Goal: Navigation & Orientation: Find specific page/section

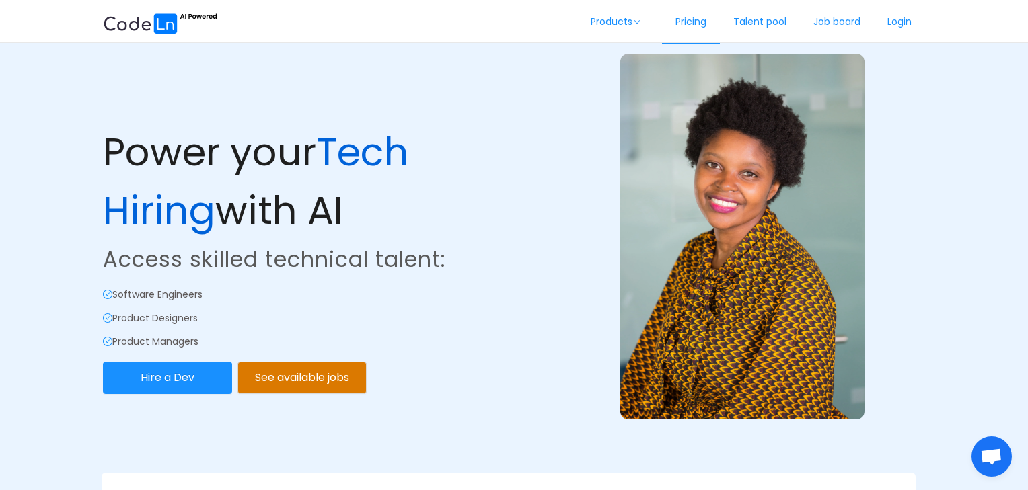
click at [681, 21] on link "Pricing" at bounding box center [691, 22] width 58 height 44
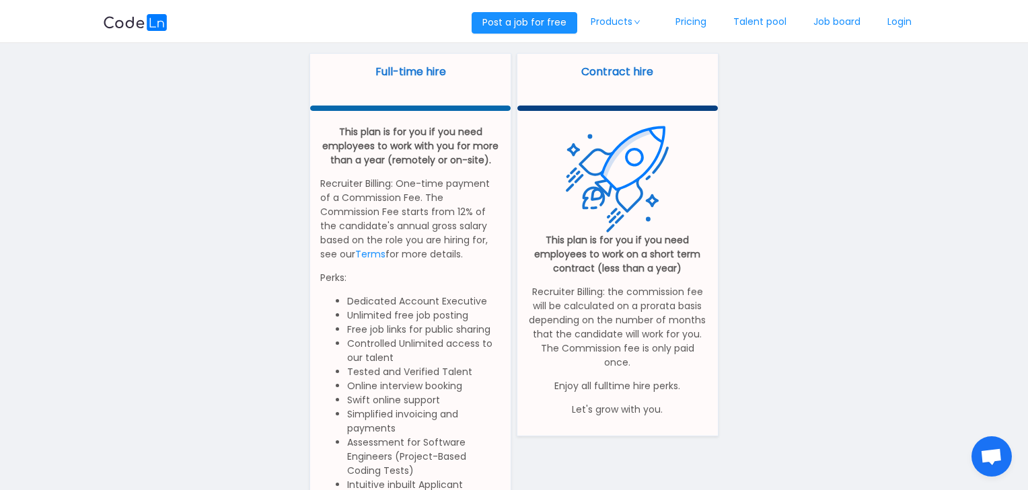
click at [147, 20] on img at bounding box center [135, 22] width 65 height 17
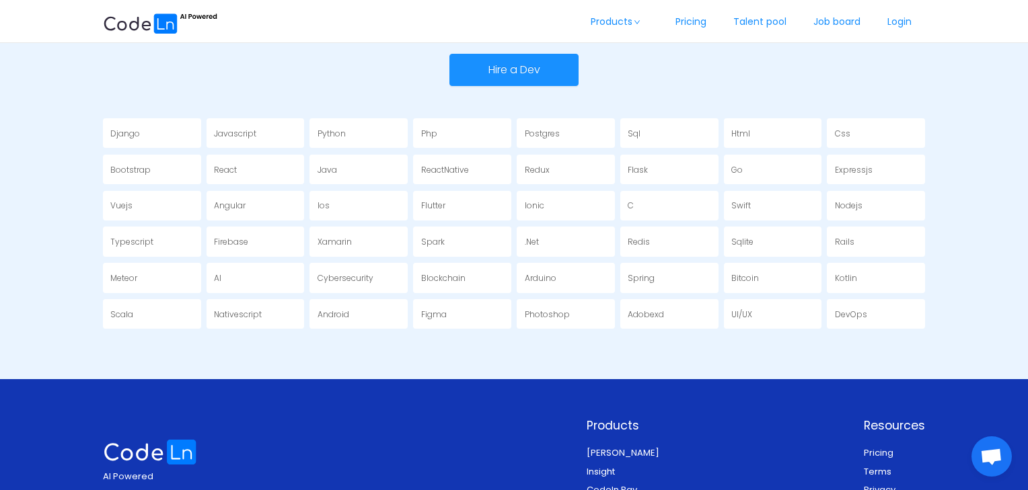
scroll to position [2518, 0]
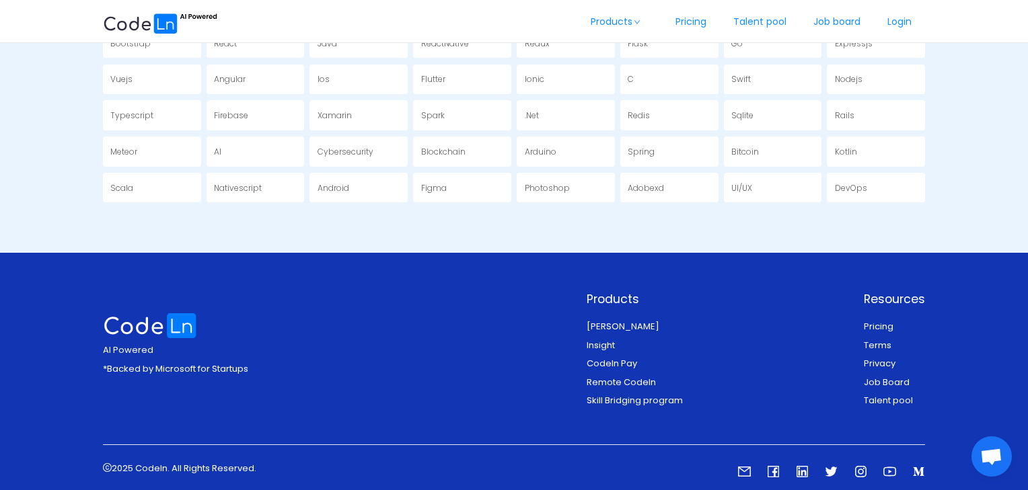
click at [890, 339] on link "Terms" at bounding box center [877, 345] width 28 height 13
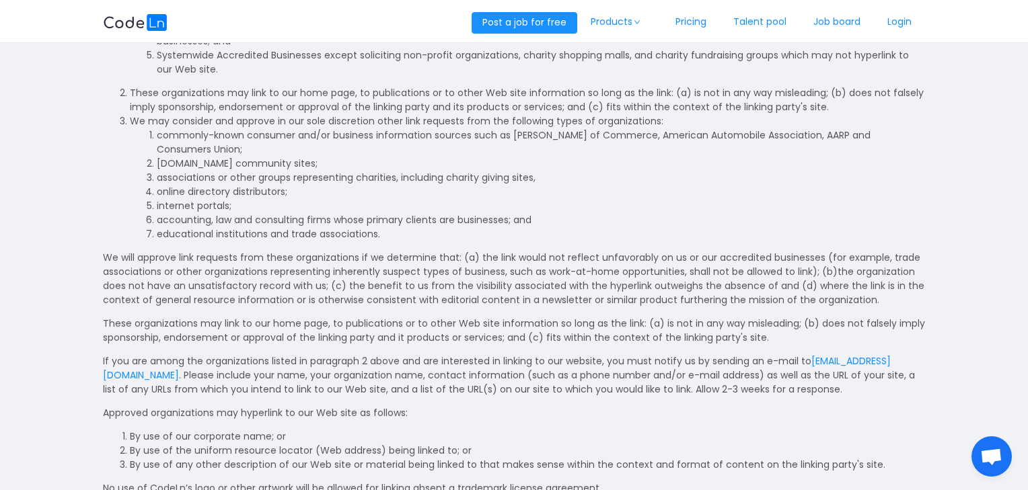
scroll to position [529, 0]
